Goal: Transaction & Acquisition: Purchase product/service

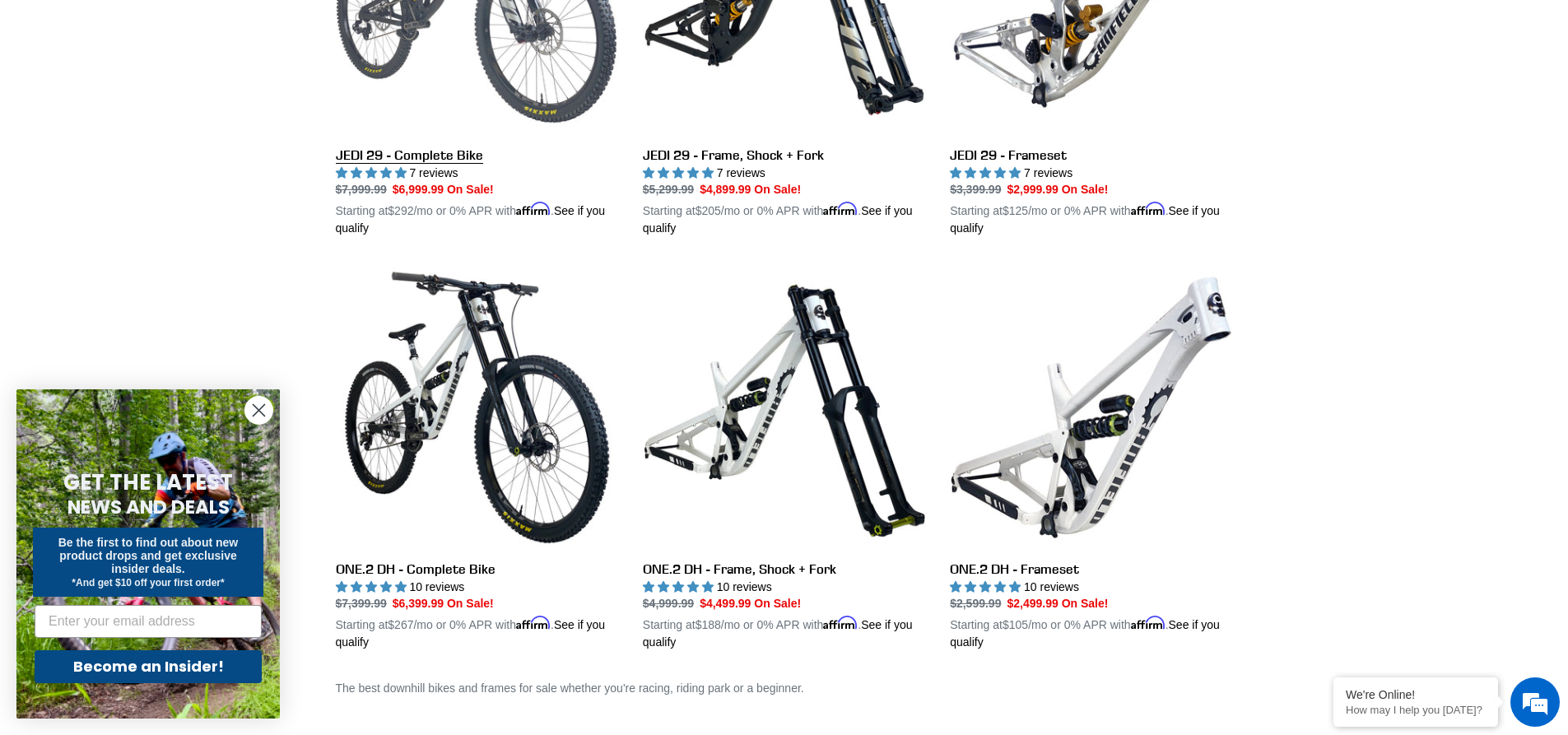
scroll to position [822, 0]
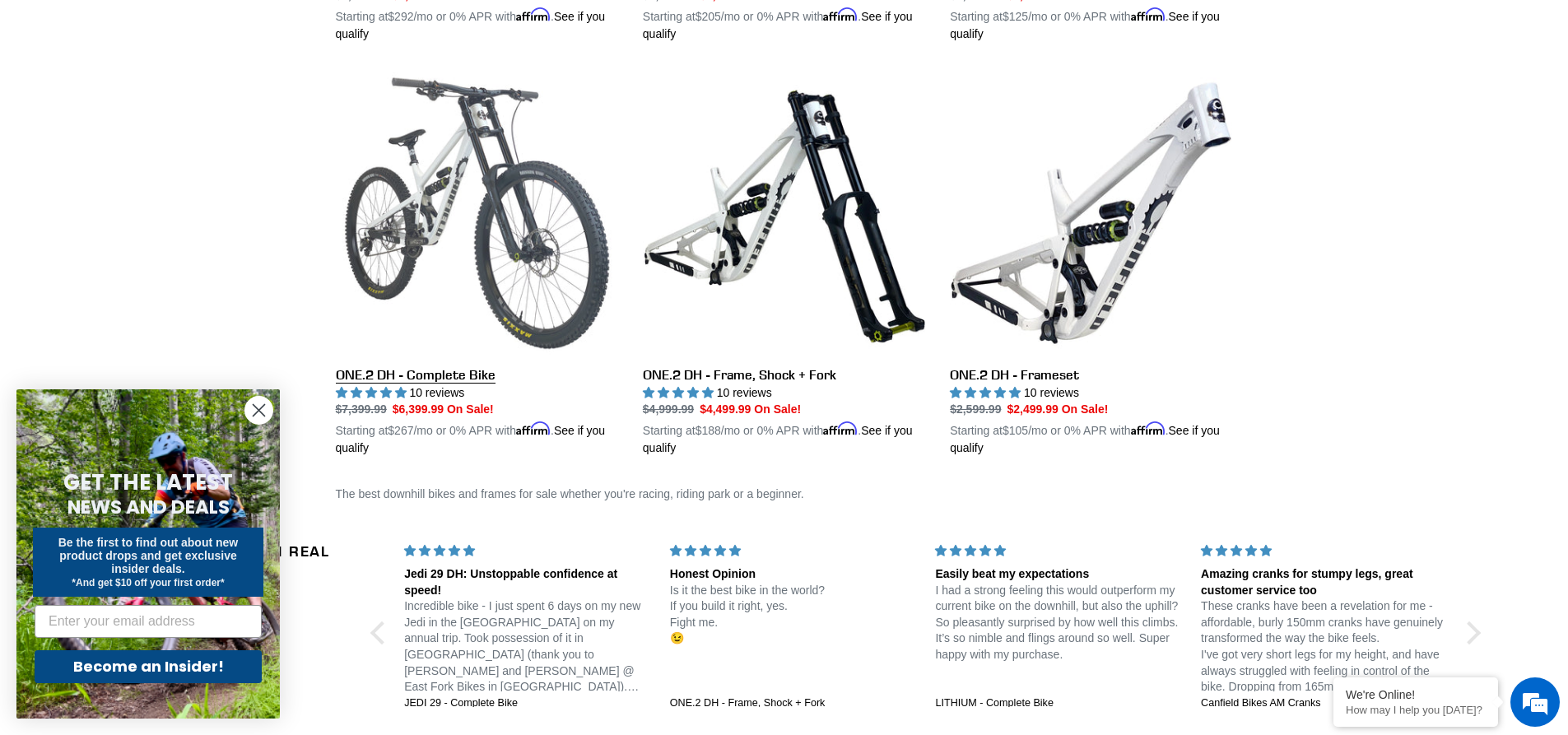
click at [473, 175] on link "ONE.2 DH - Complete Bike" at bounding box center [477, 264] width 282 height 385
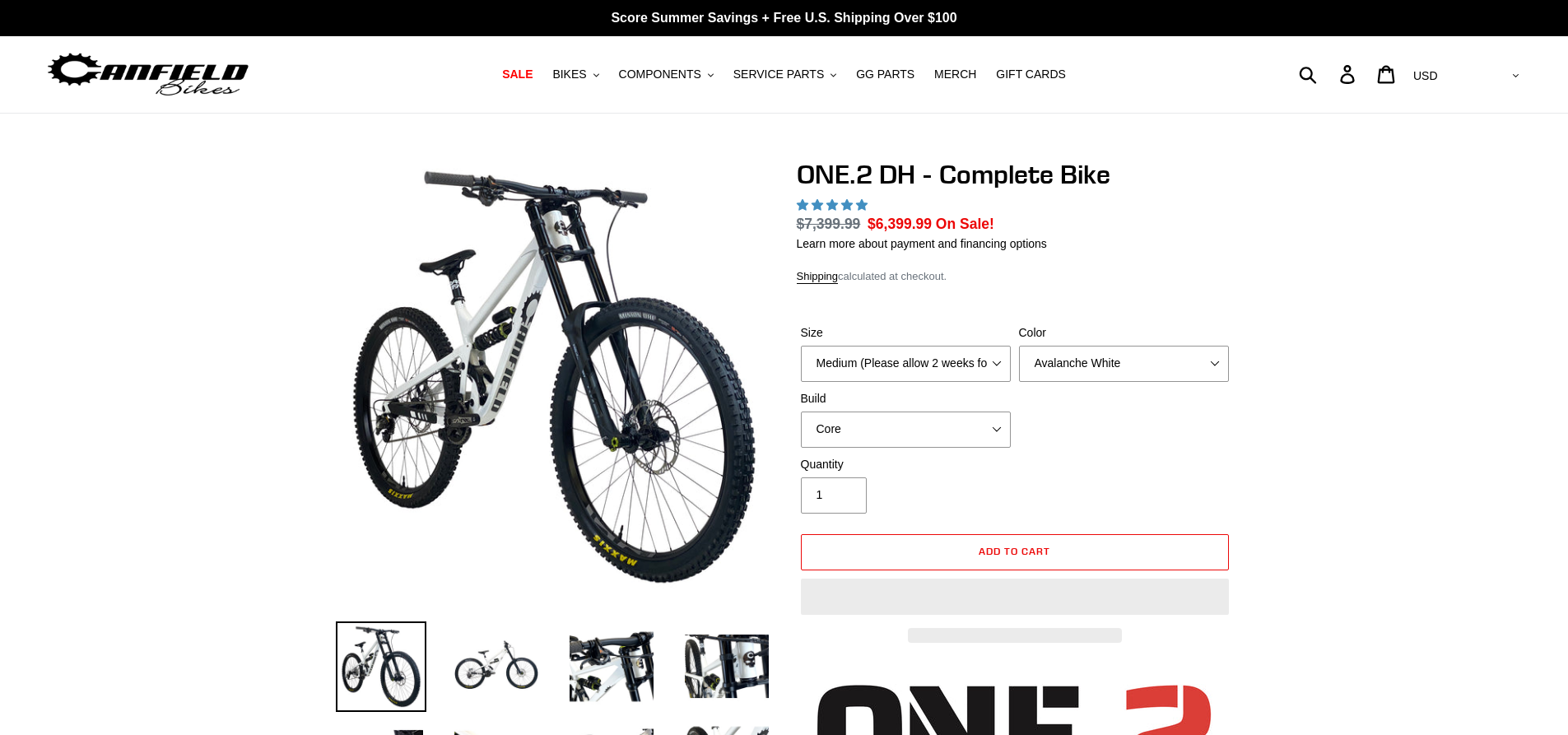
select select "highest-rating"
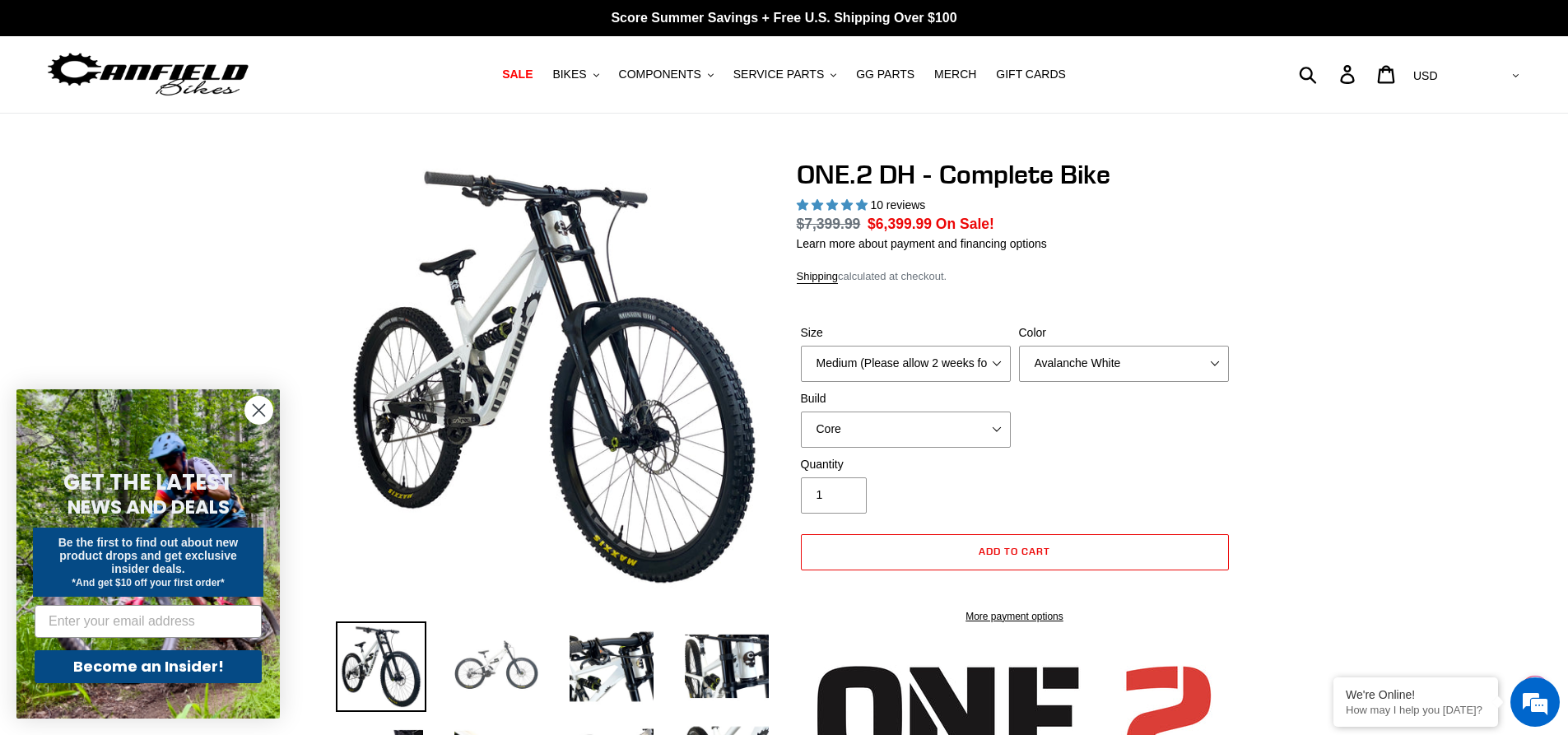
click at [488, 668] on img at bounding box center [497, 667] width 91 height 91
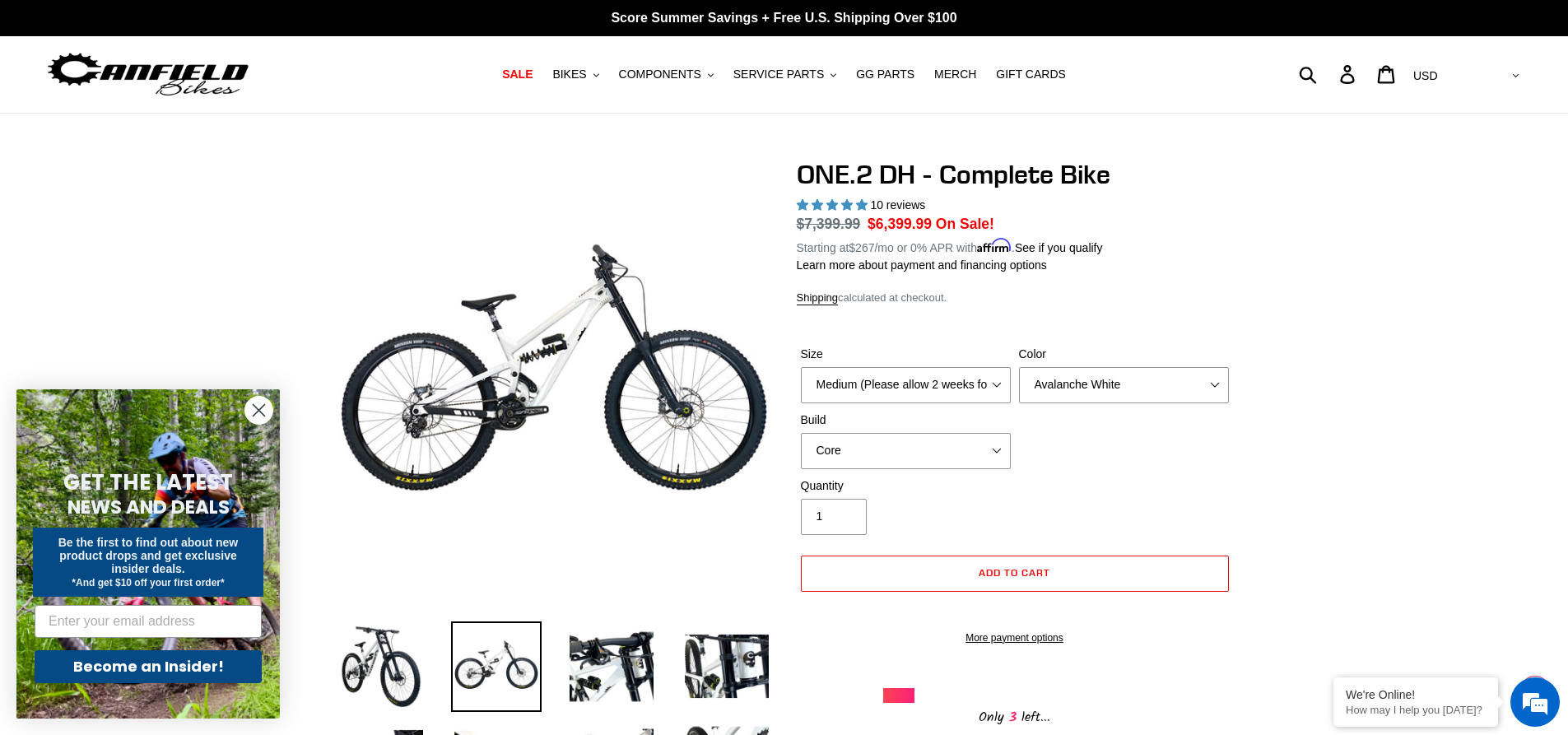
click at [260, 406] on circle "Close dialog" at bounding box center [259, 410] width 27 height 27
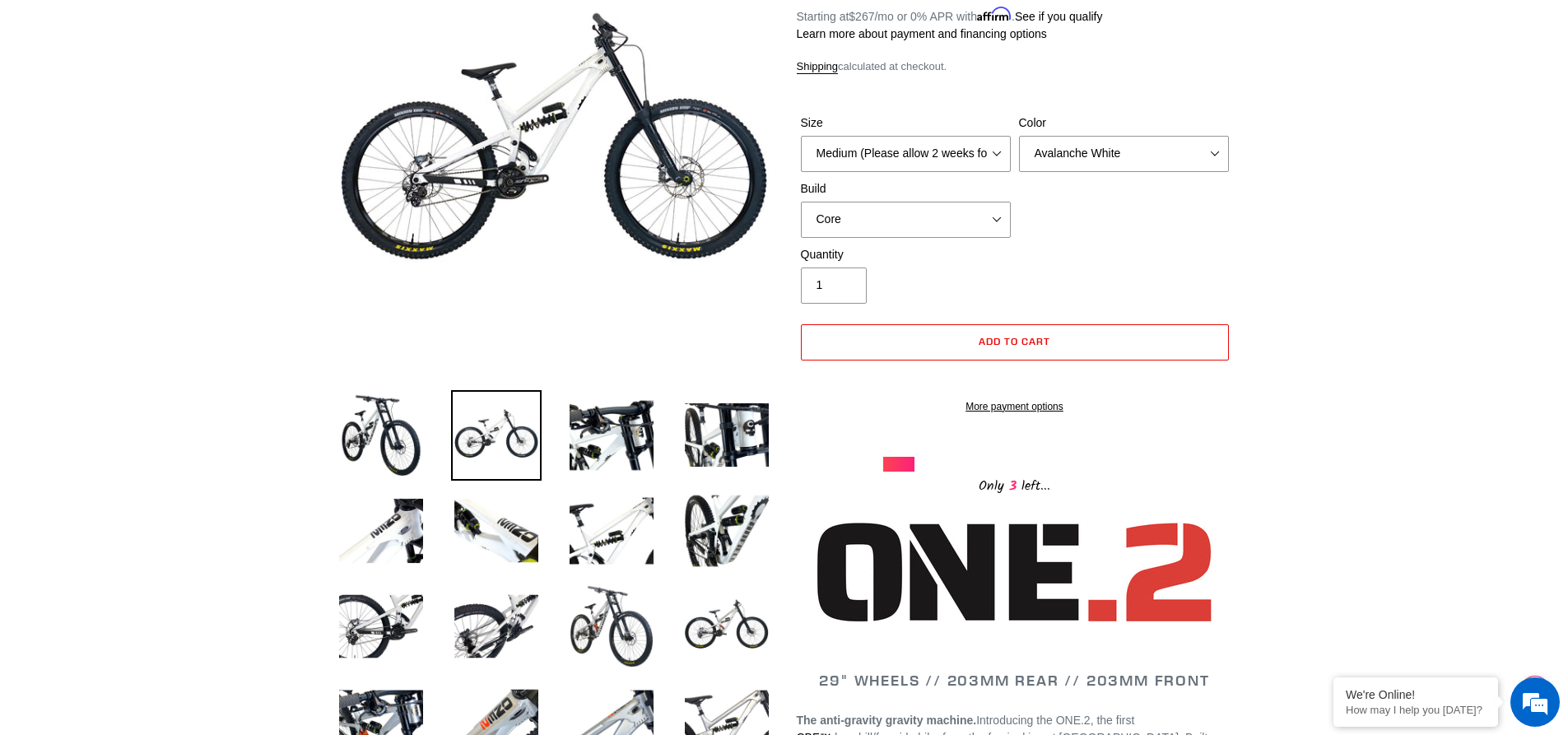
scroll to position [329, 0]
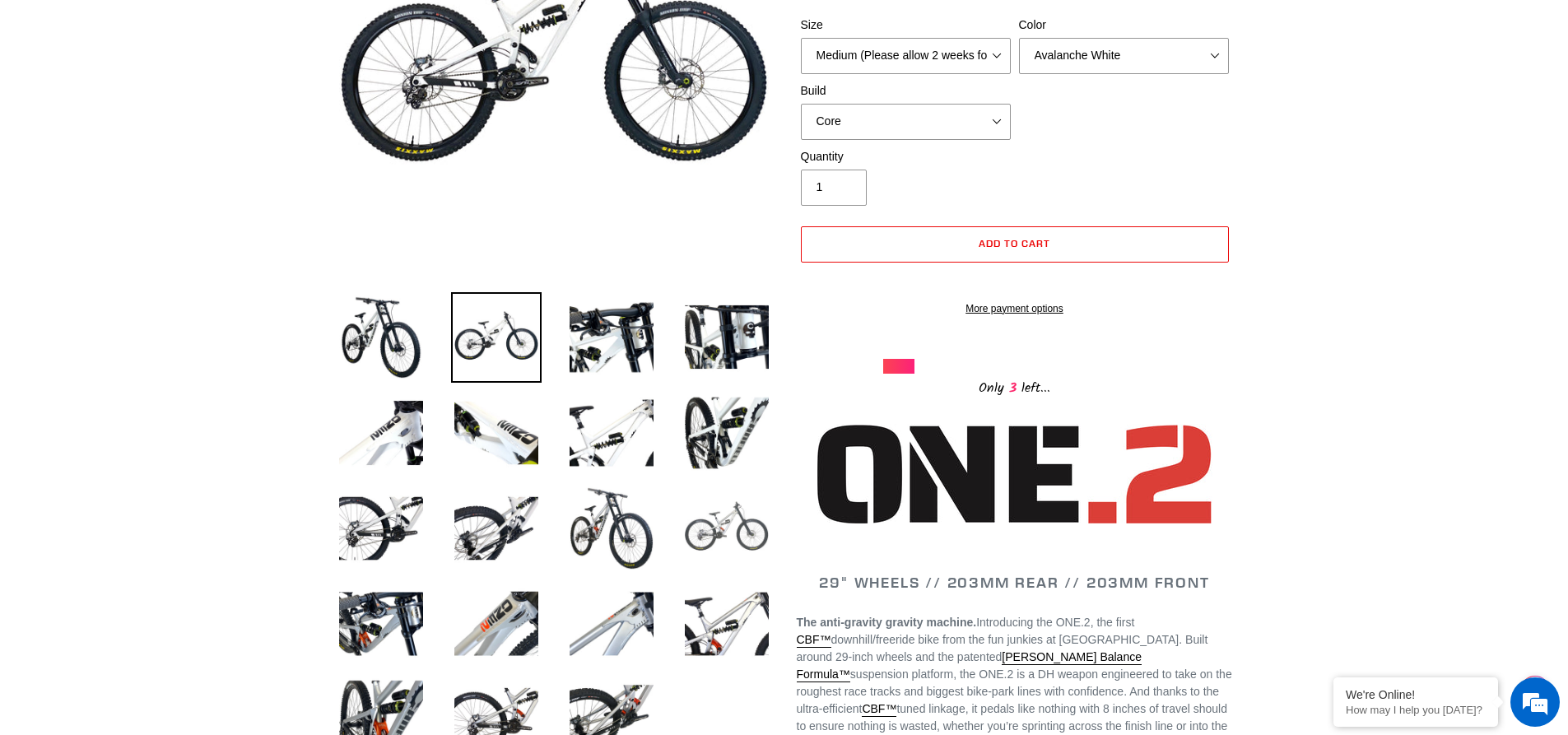
click at [723, 521] on img at bounding box center [727, 529] width 91 height 91
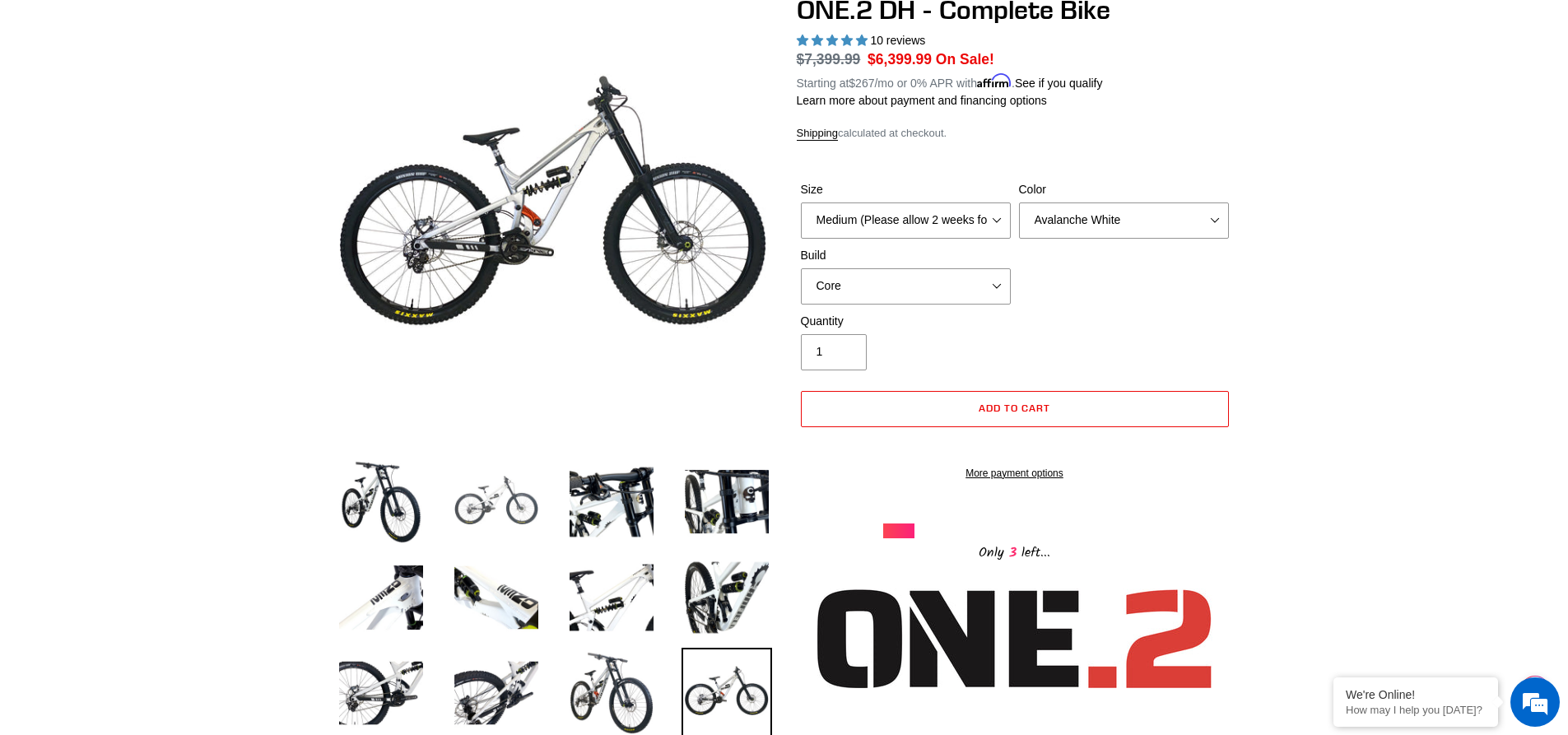
scroll to position [0, 0]
